Goal: Information Seeking & Learning: Learn about a topic

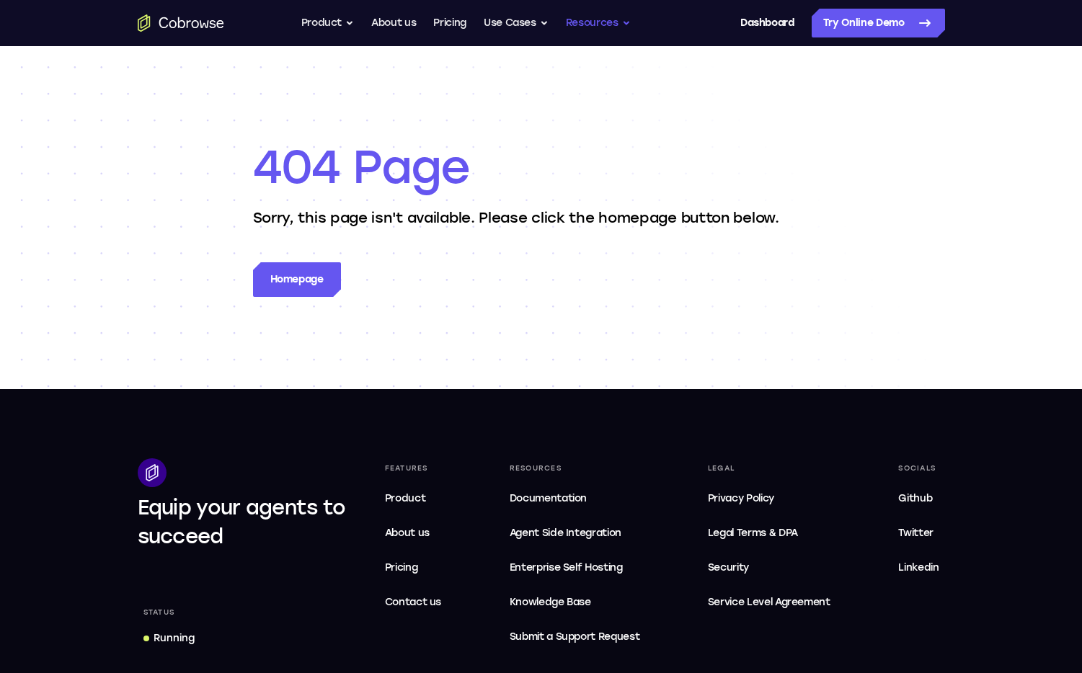
click at [616, 15] on button "Resources" at bounding box center [598, 23] width 65 height 29
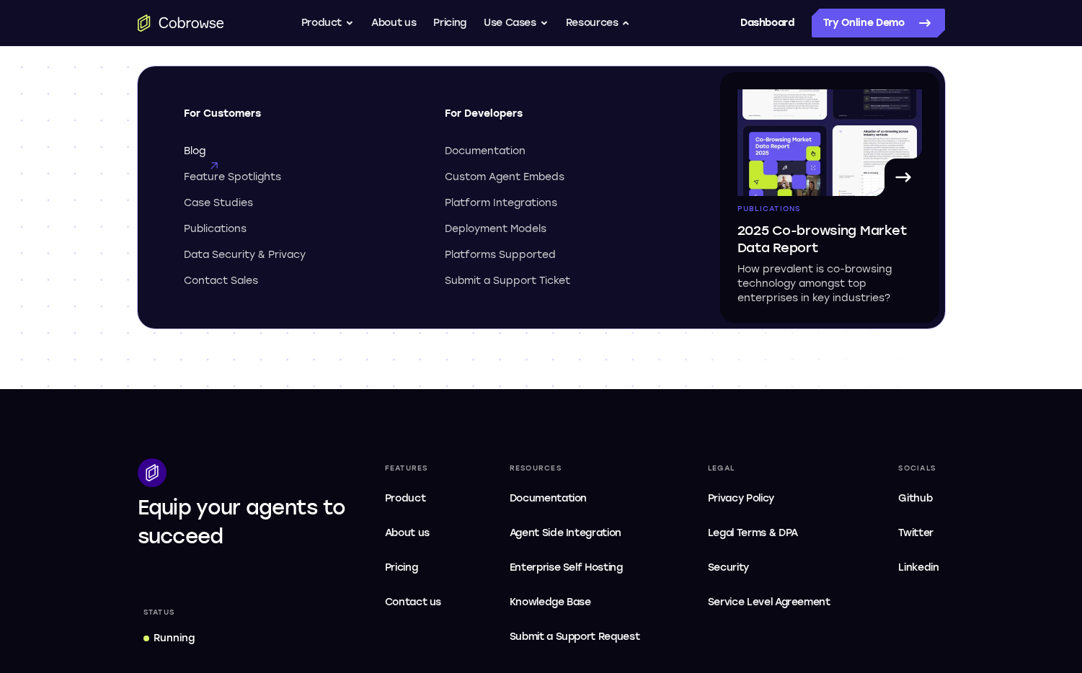
click at [195, 152] on span "Blog" at bounding box center [195, 151] width 22 height 14
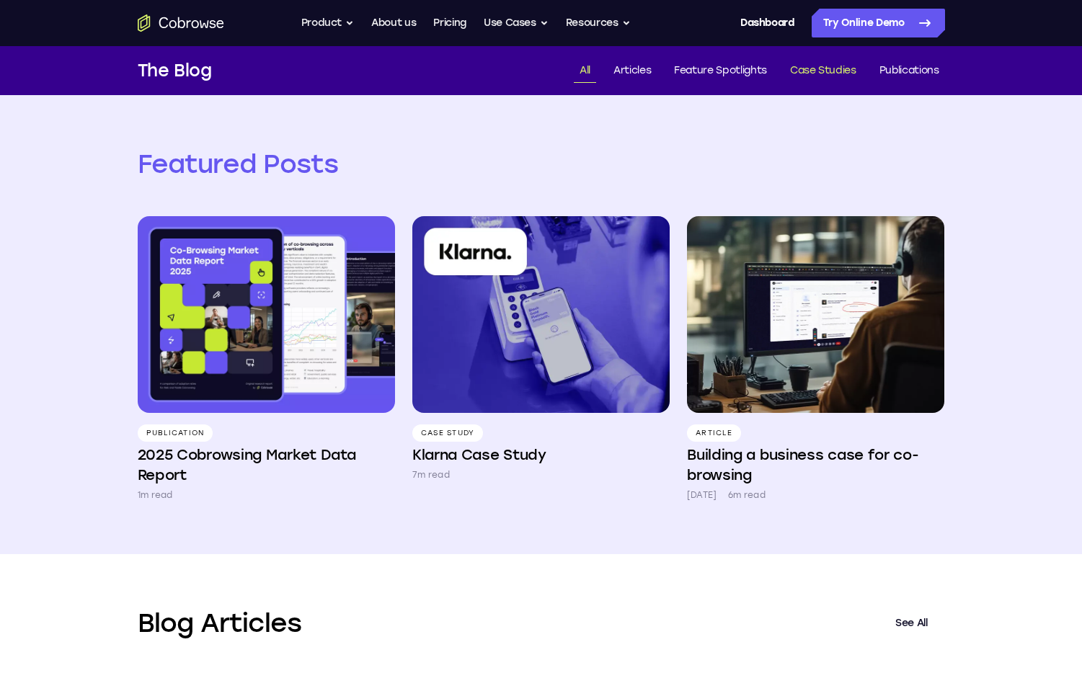
click at [823, 74] on link "Case Studies" at bounding box center [823, 71] width 78 height 24
